Goal: Task Accomplishment & Management: Manage account settings

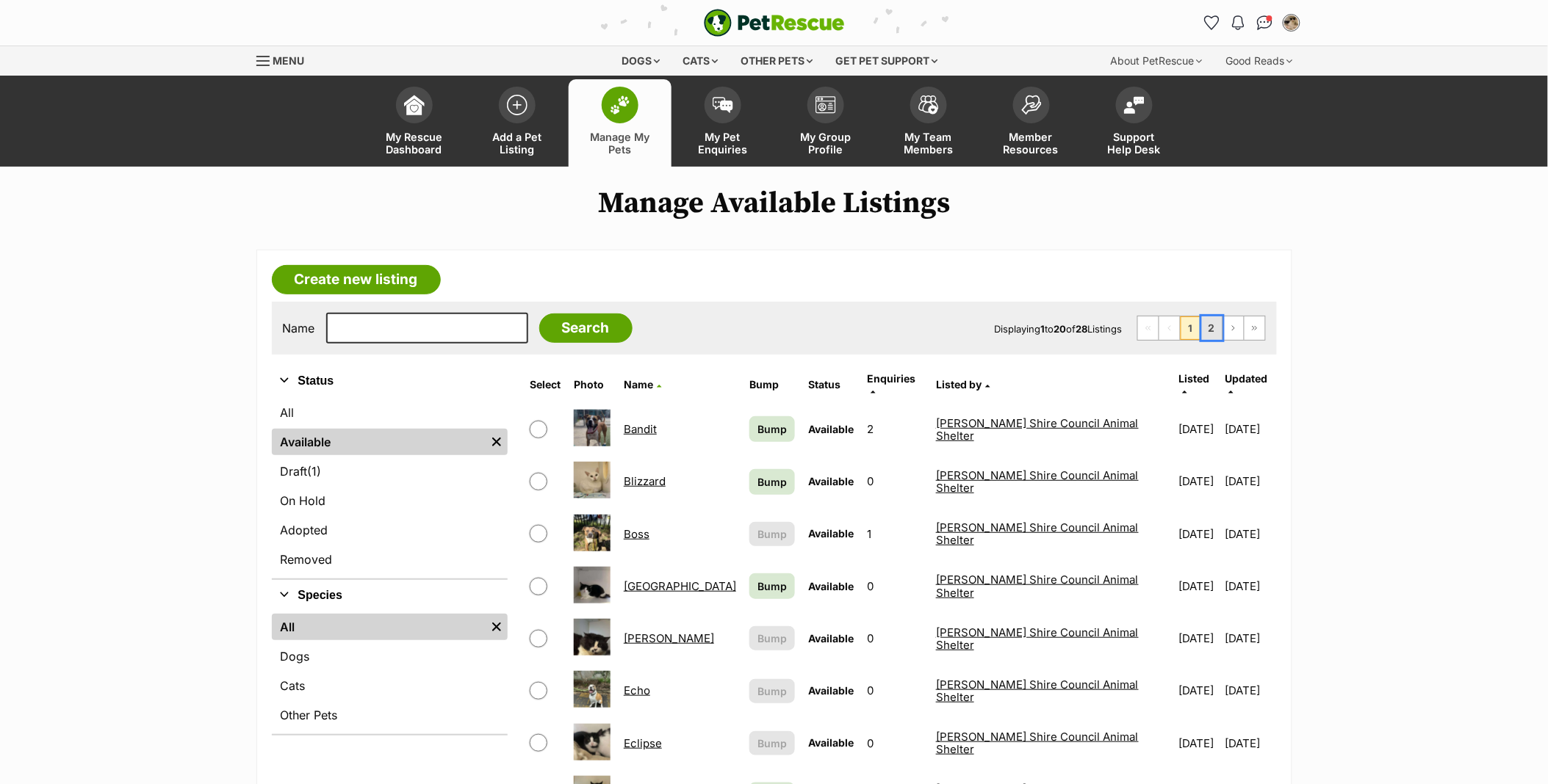
click at [1215, 333] on link "2" at bounding box center [1212, 328] width 20 height 23
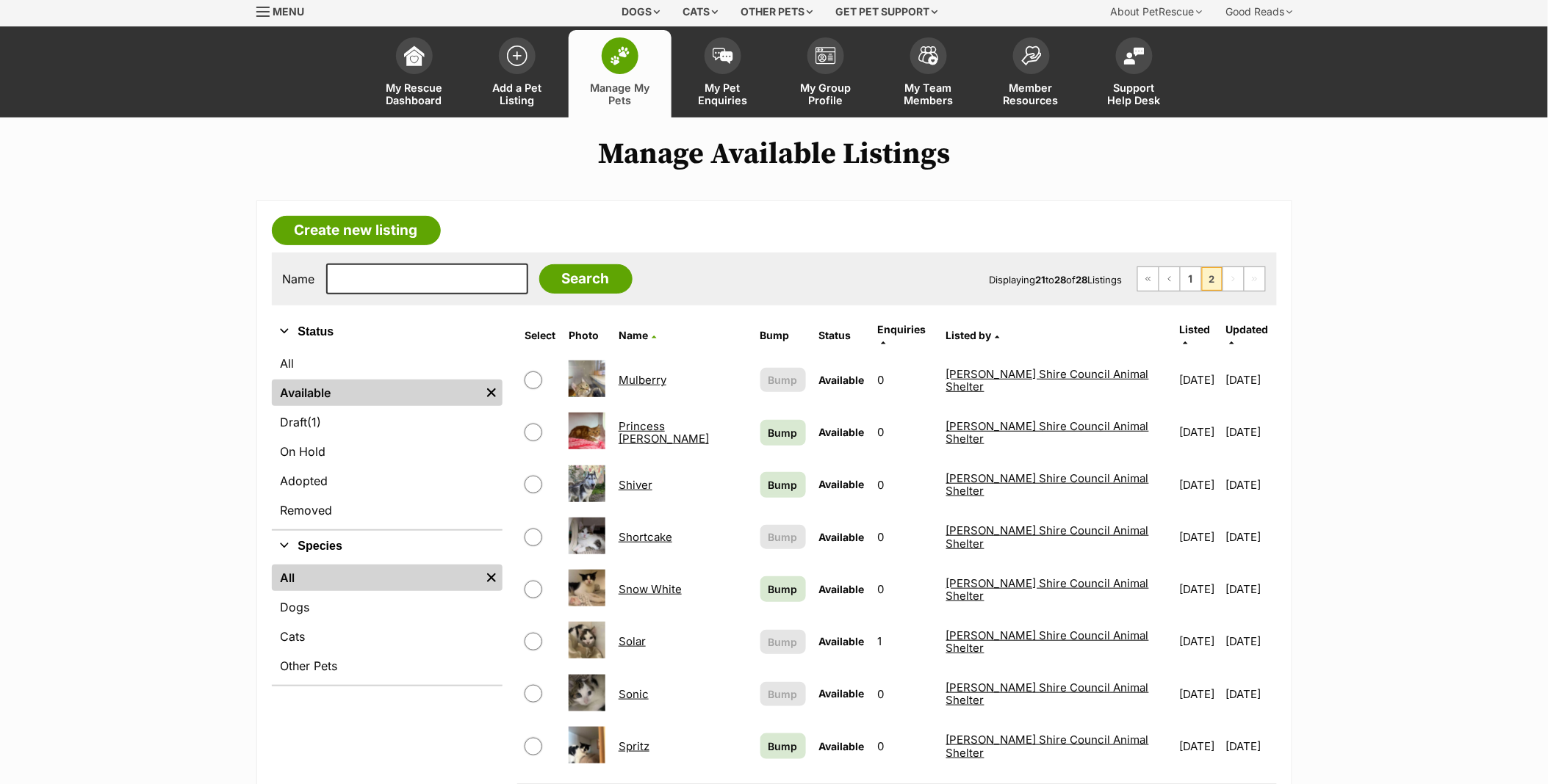
scroll to position [82, 0]
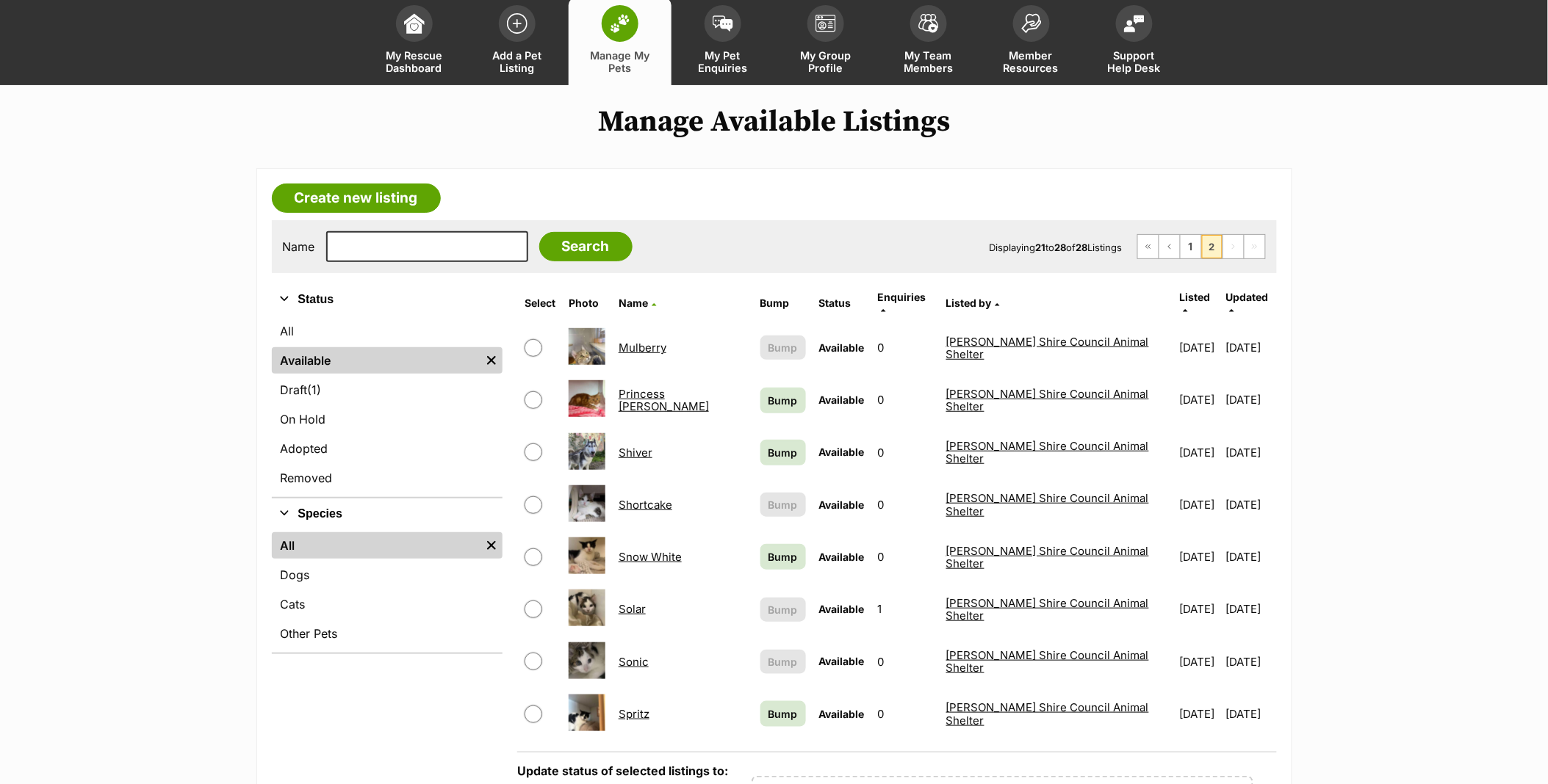
click at [637, 708] on link "Spritz" at bounding box center [633, 714] width 31 height 14
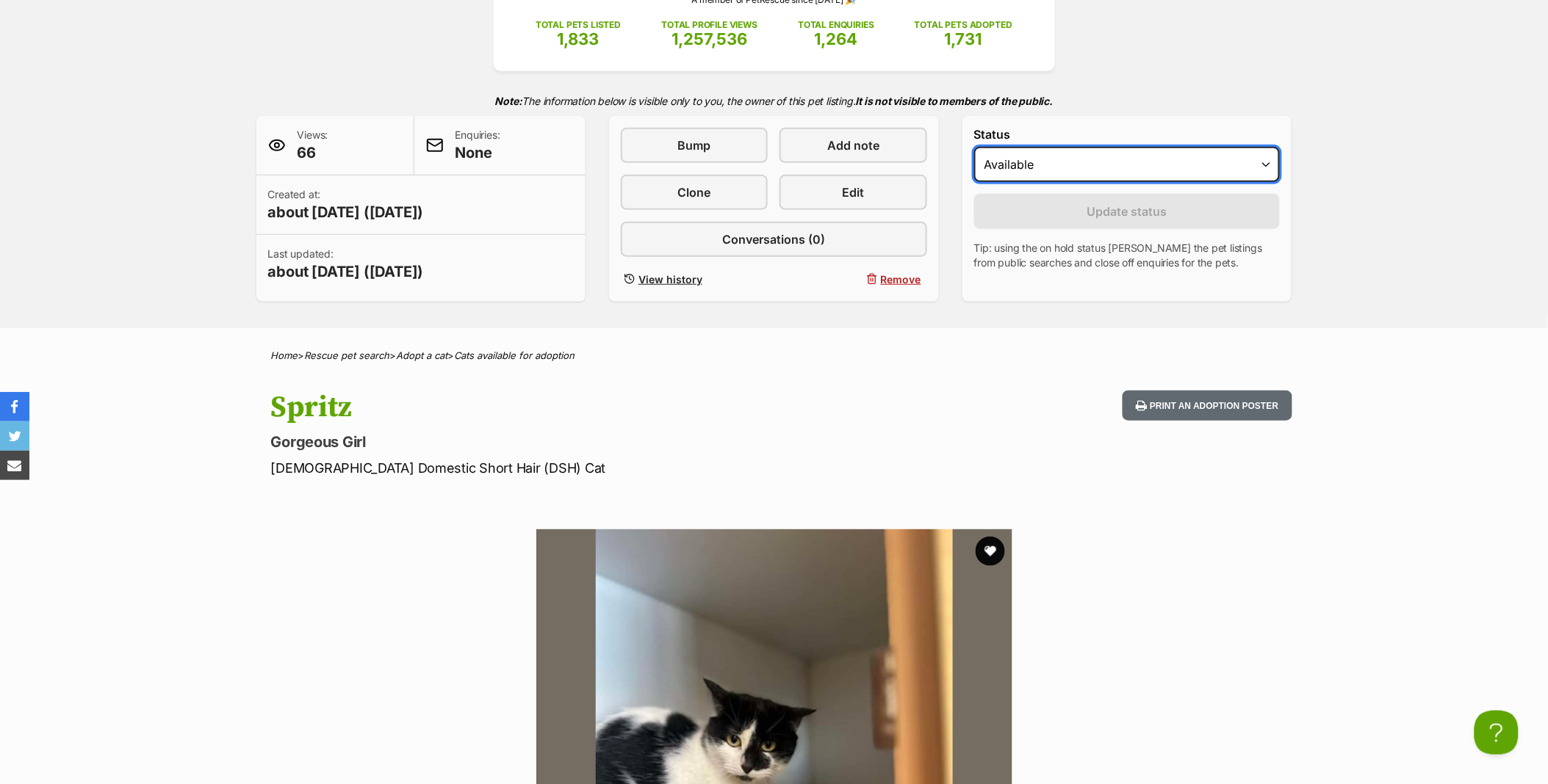
click at [1017, 173] on select "Draft Available On hold Adopted" at bounding box center [1127, 165] width 306 height 35
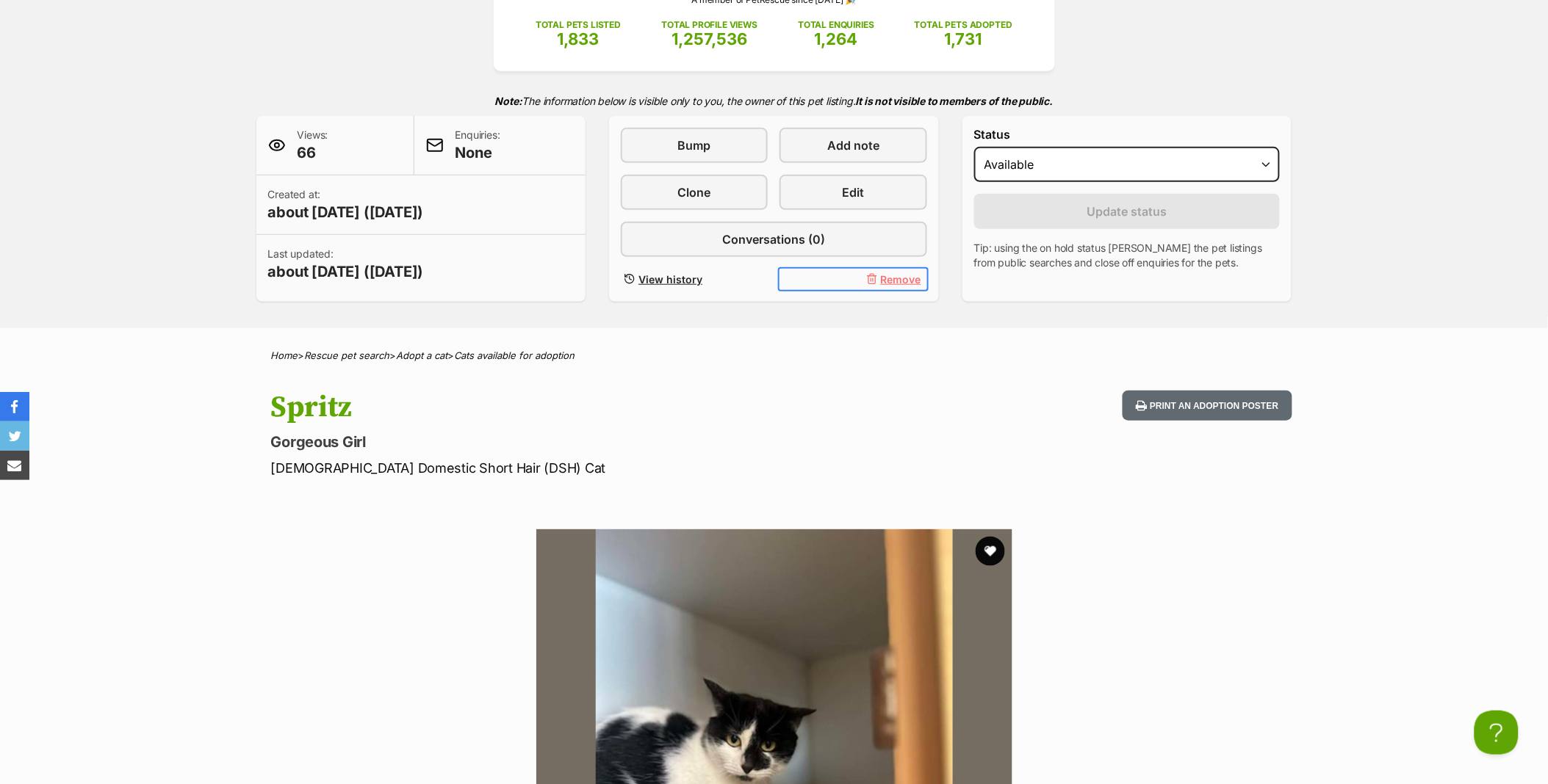
click at [919, 280] on span "Remove" at bounding box center [901, 279] width 40 height 16
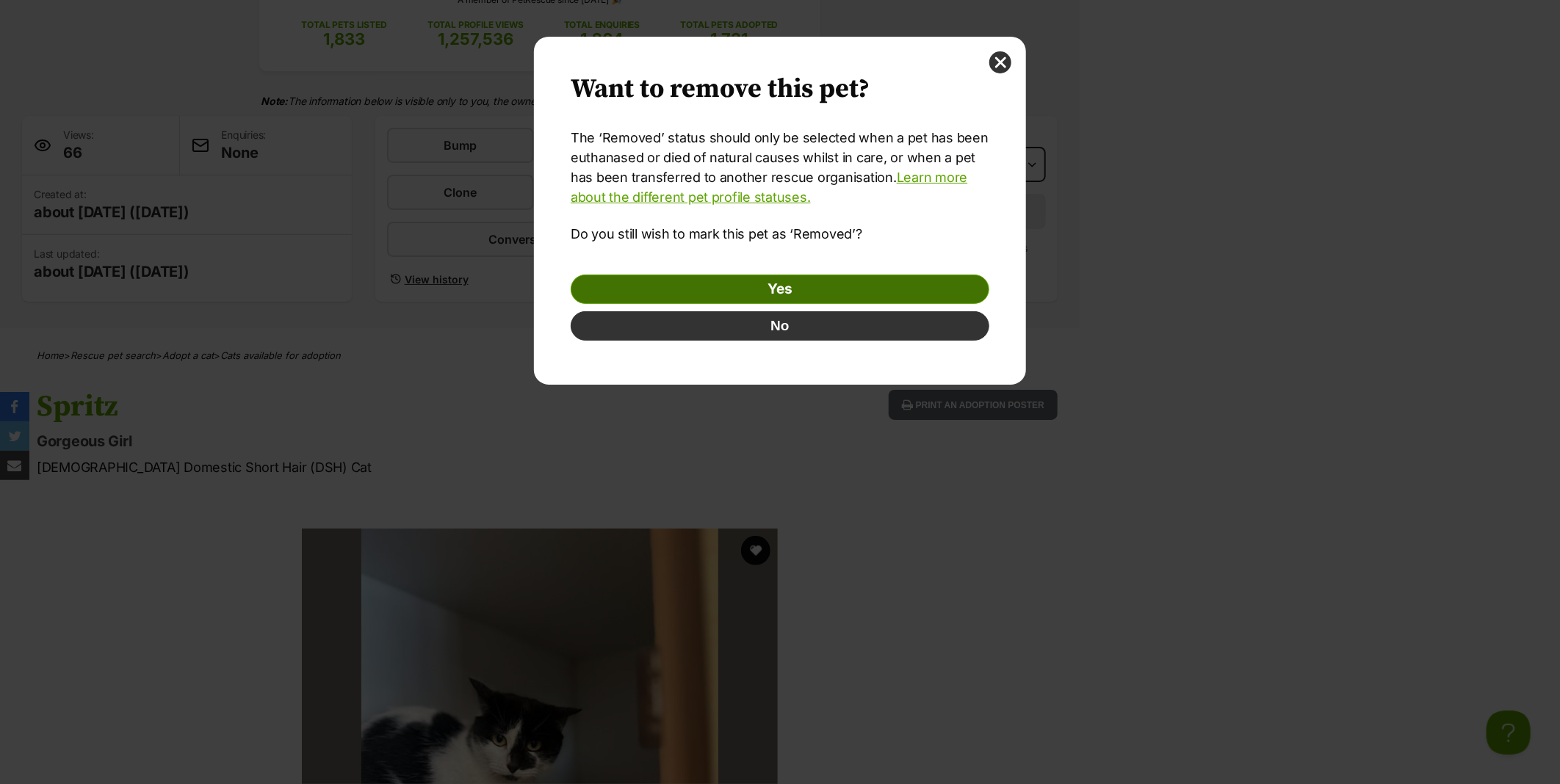
click at [892, 291] on link "Yes" at bounding box center [780, 290] width 419 height 30
